Goal: Check status

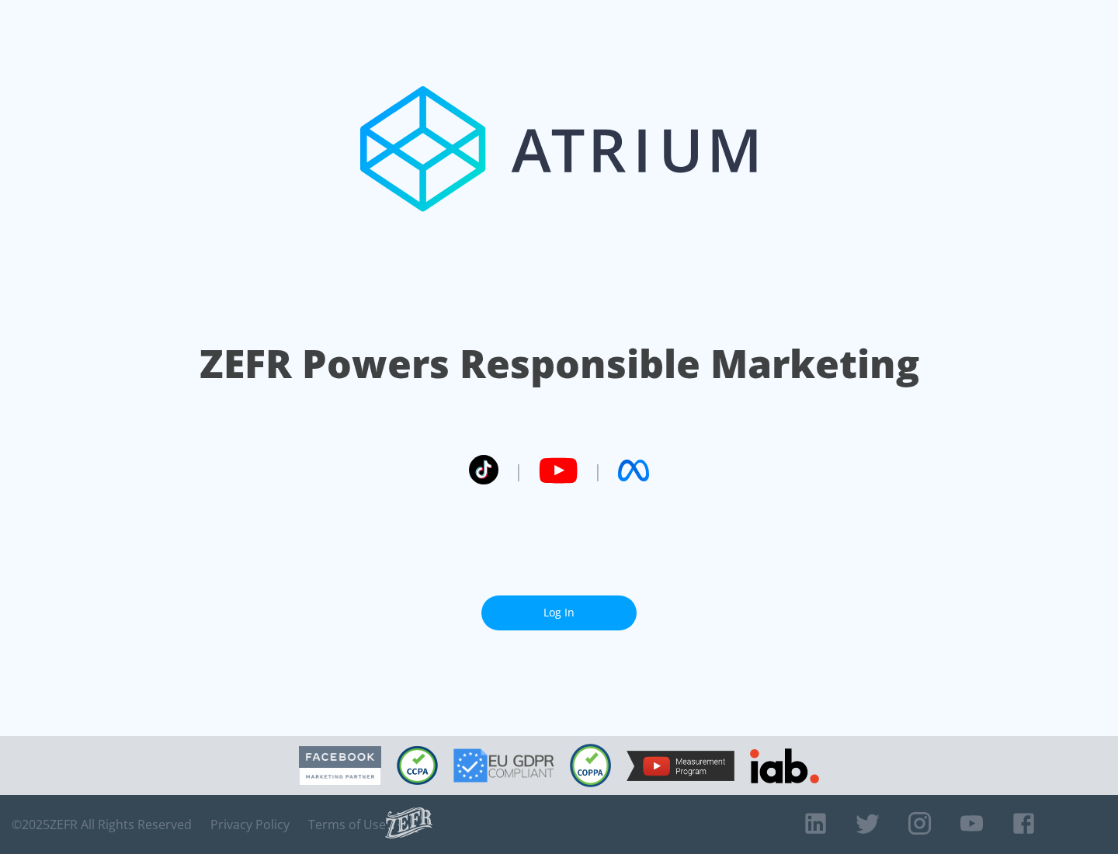
click at [559, 613] on link "Log In" at bounding box center [558, 612] width 155 height 35
